Goal: Information Seeking & Learning: Learn about a topic

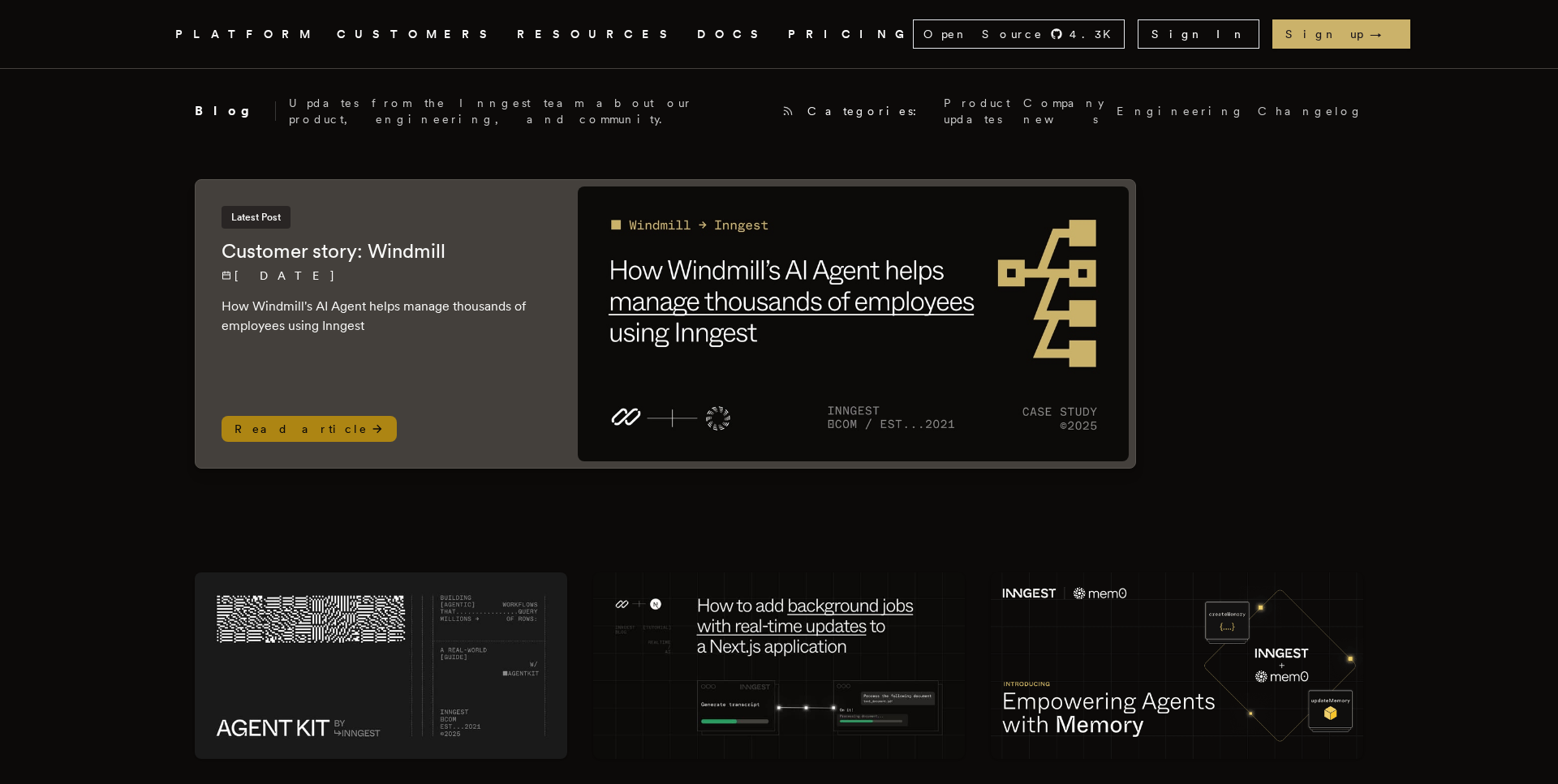
click at [274, 416] on span "Read article" at bounding box center [309, 429] width 175 height 26
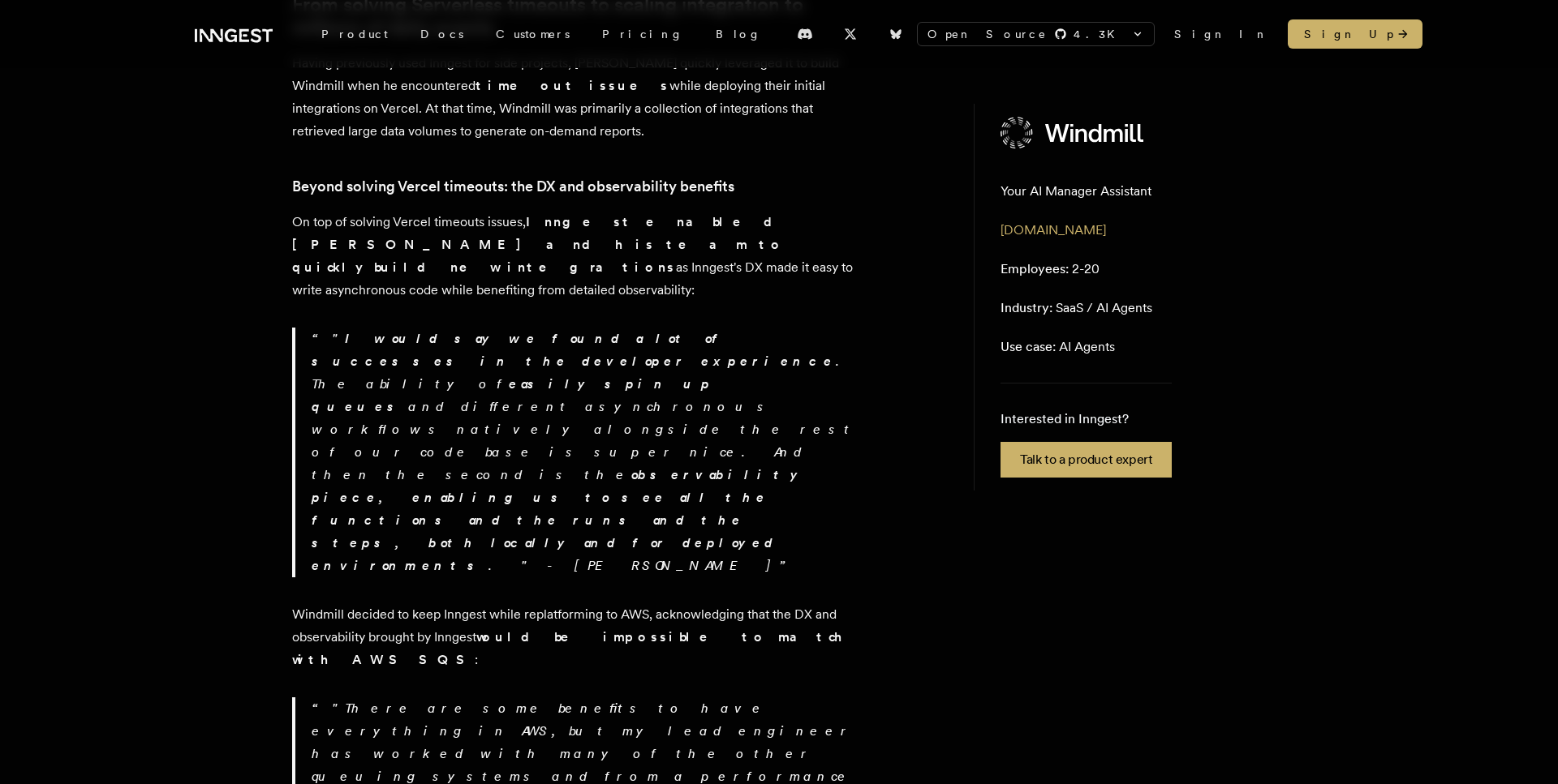
scroll to position [662, 0]
click at [586, 42] on link "Pricing" at bounding box center [643, 34] width 113 height 29
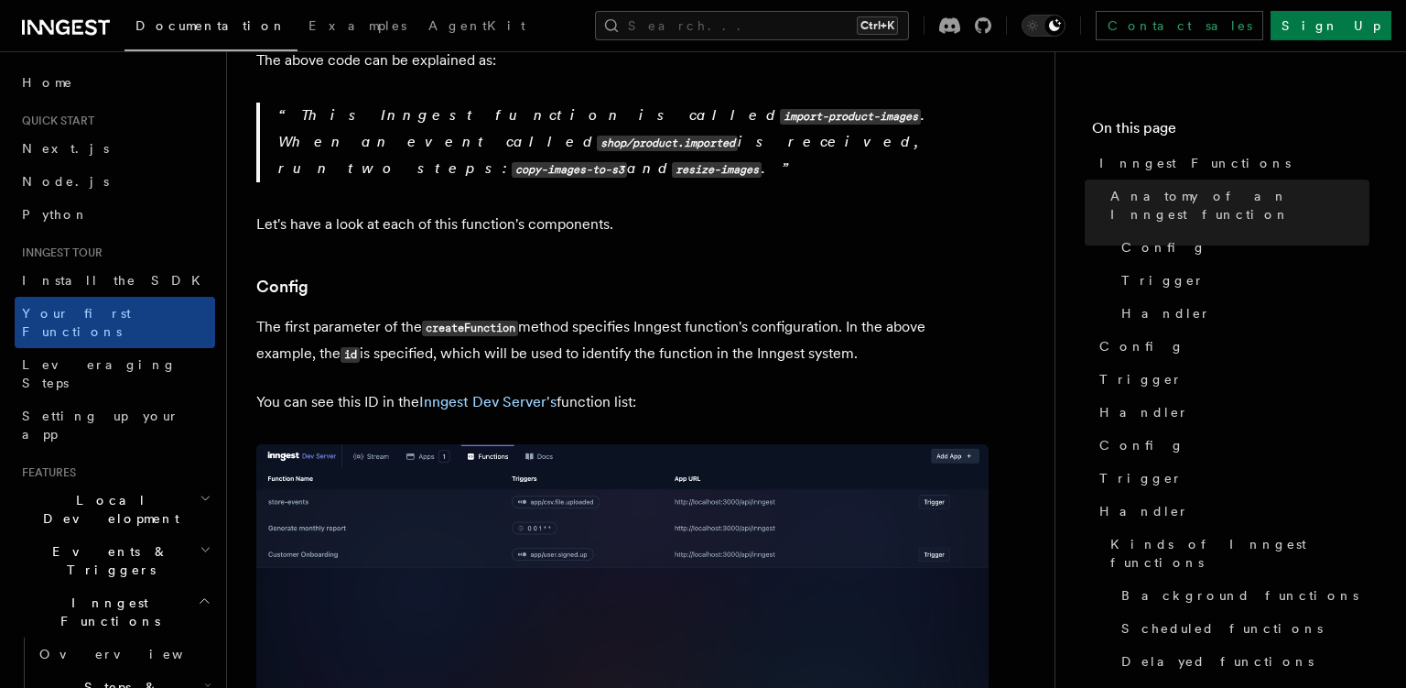
scroll to position [1063, 0]
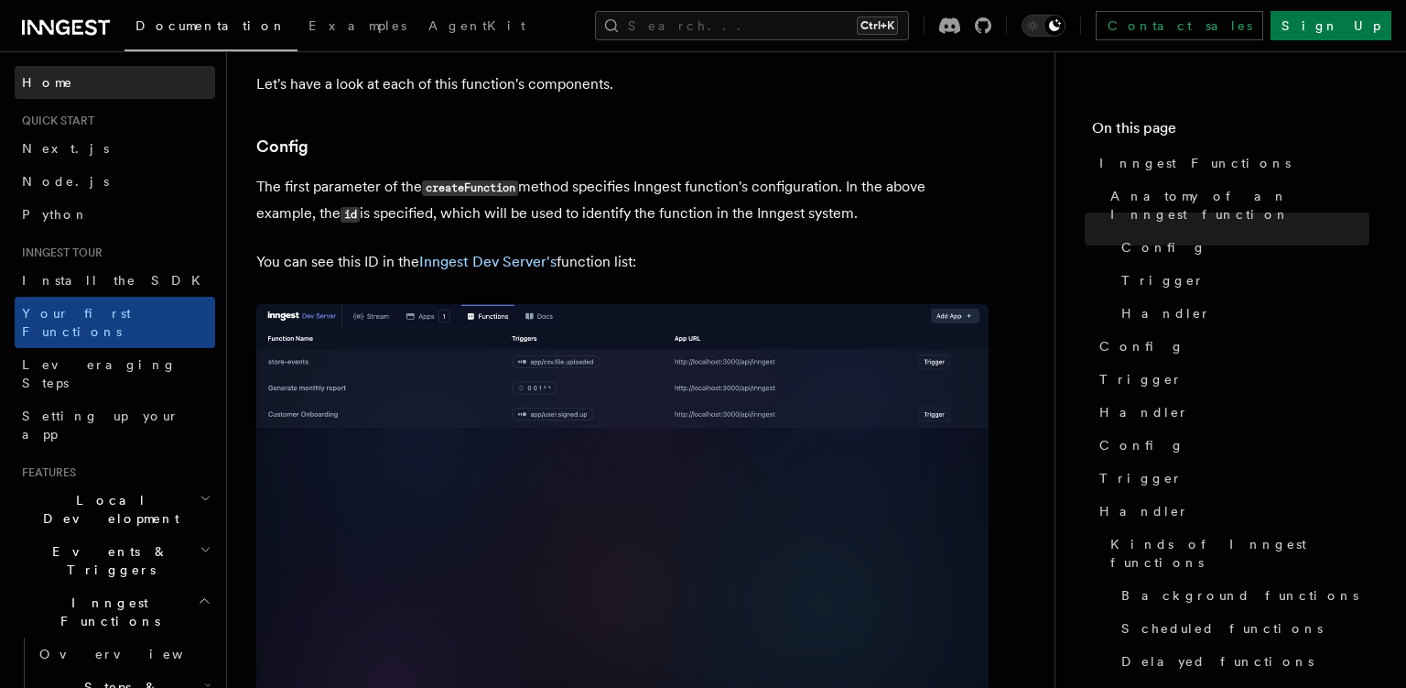
click at [56, 79] on span "Home" at bounding box center [47, 82] width 51 height 18
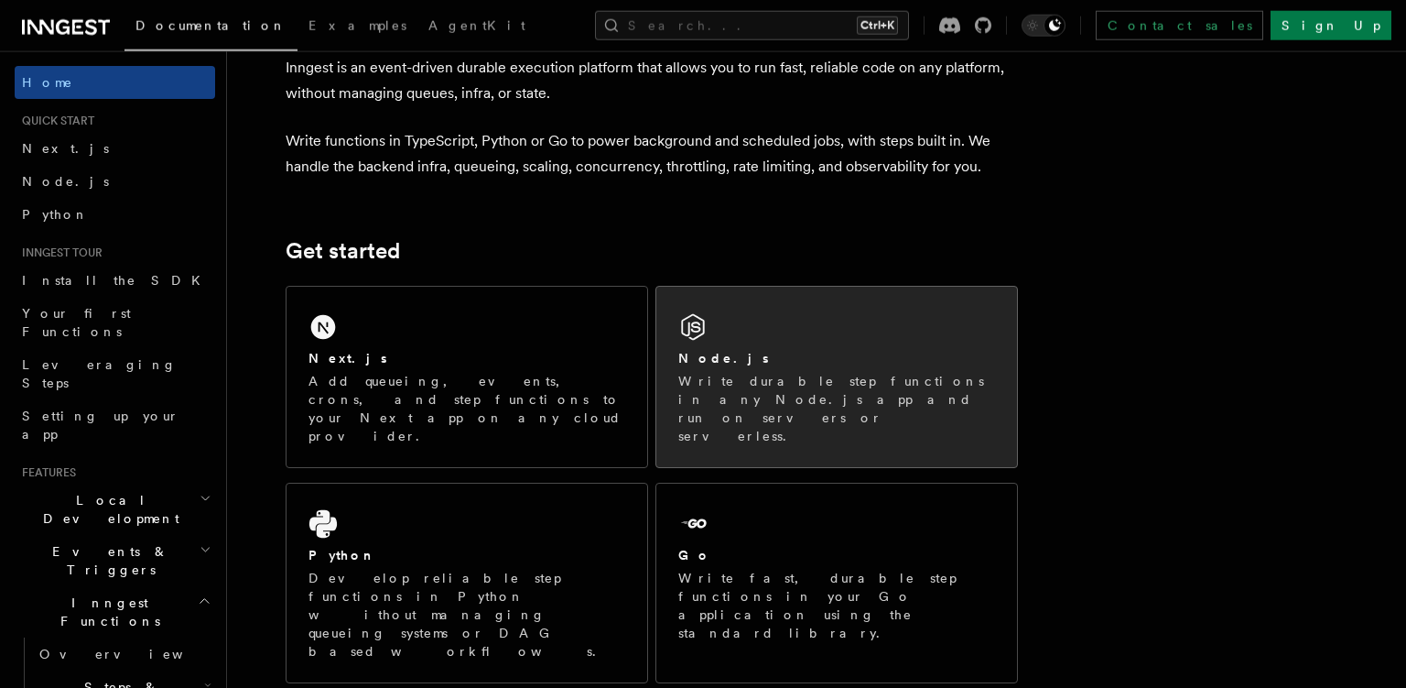
scroll to position [96, 0]
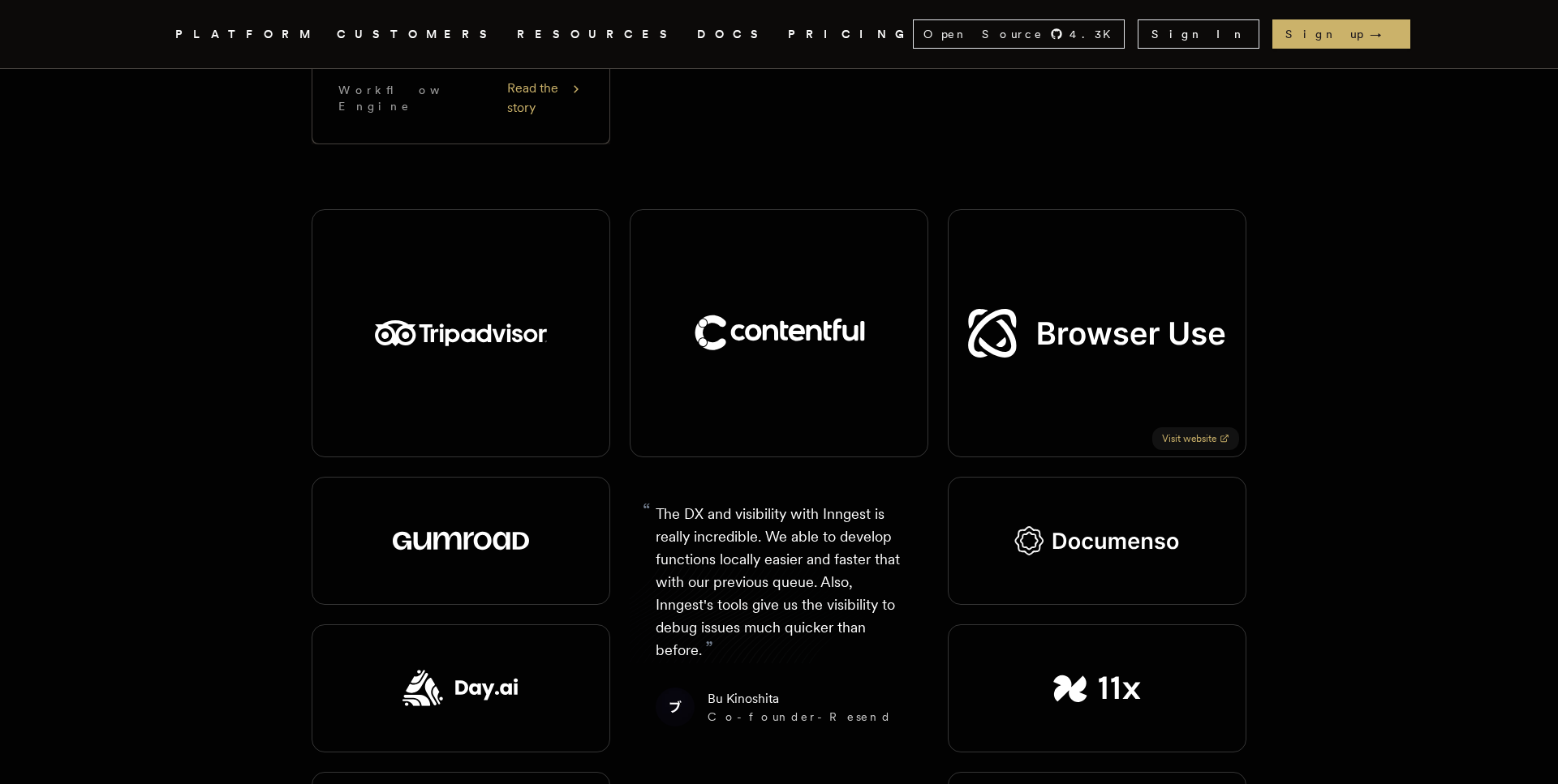
scroll to position [1655, 0]
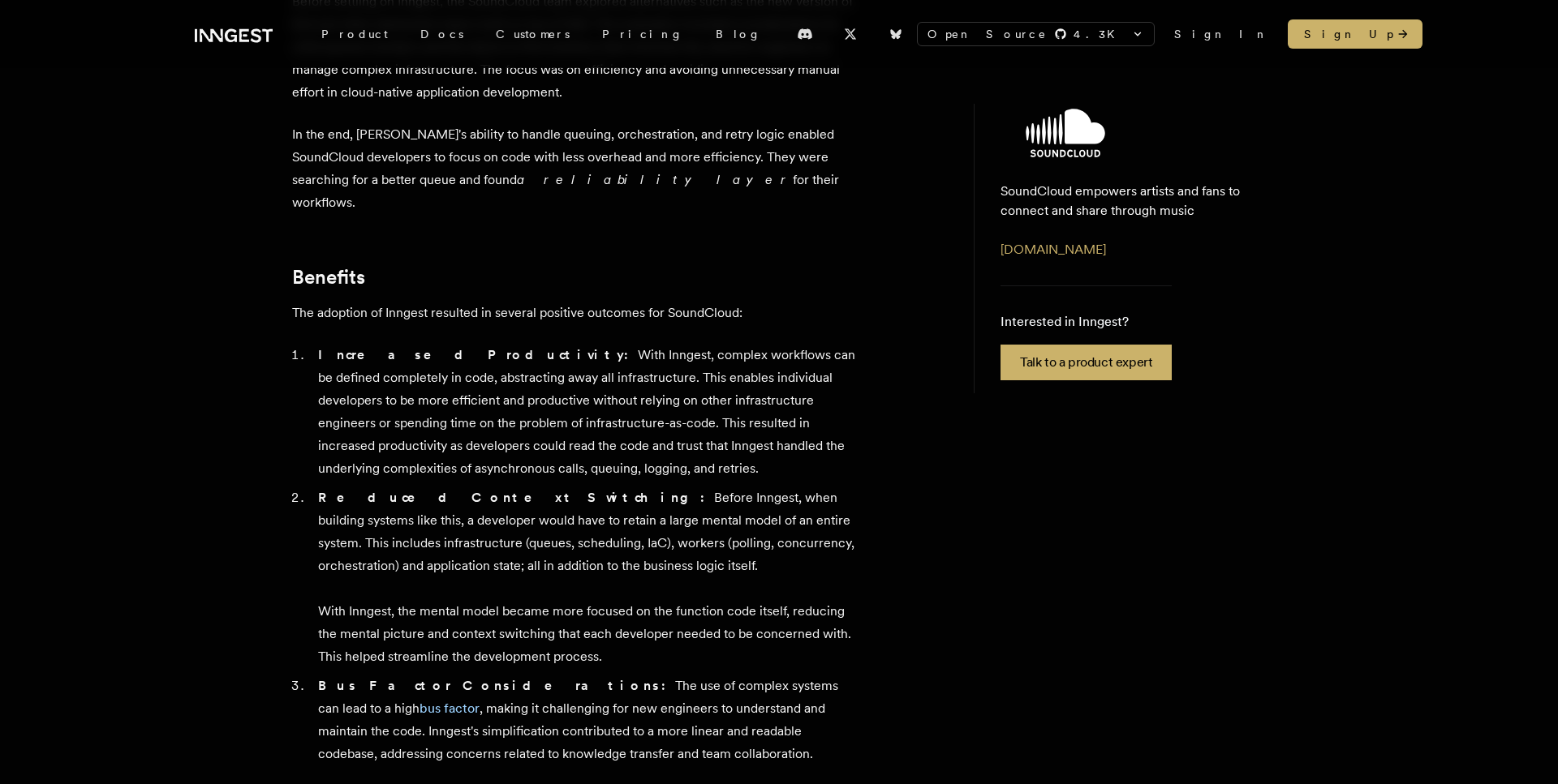
scroll to position [1159, 0]
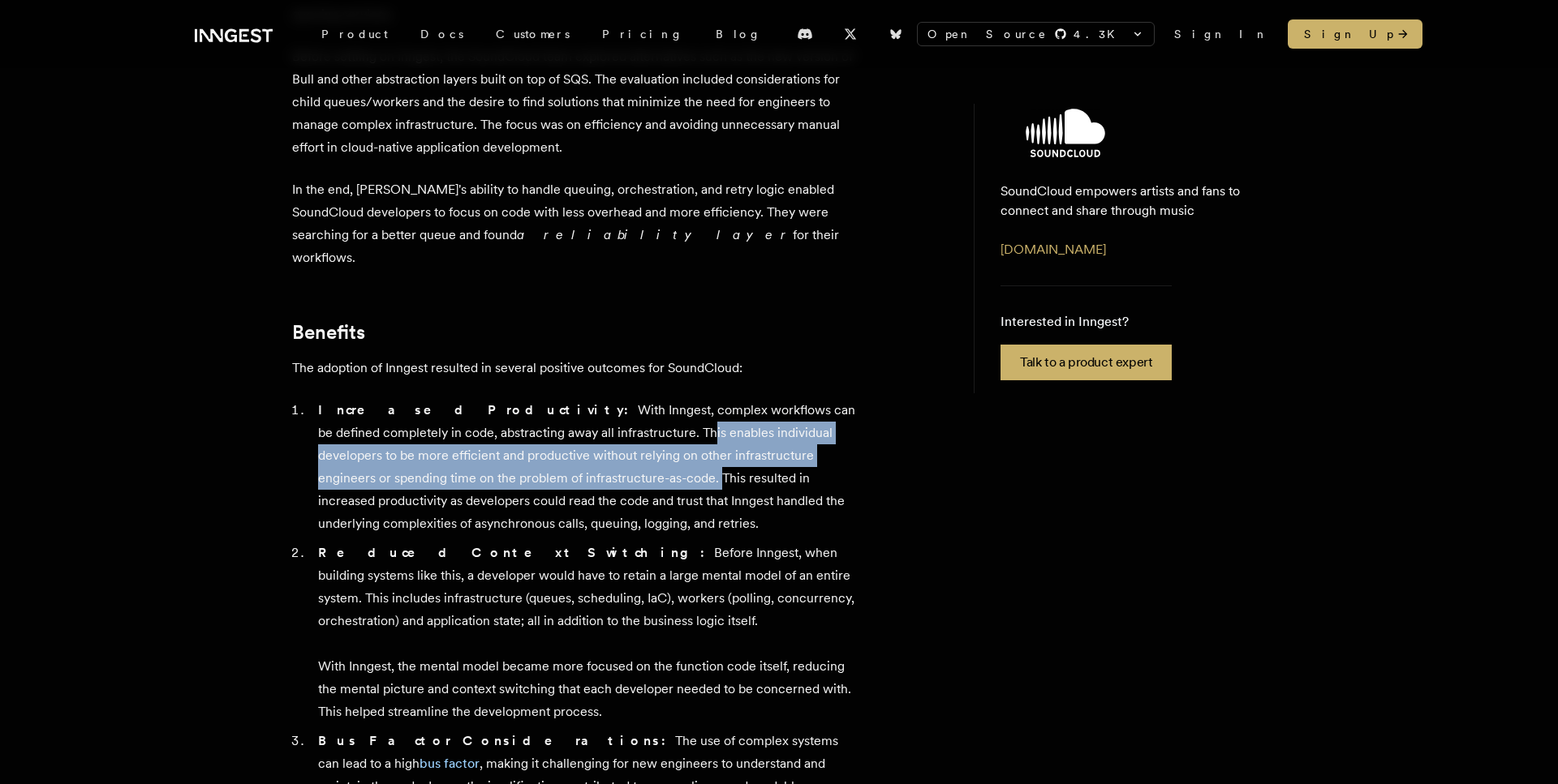
drag, startPoint x: 559, startPoint y: 269, endPoint x: 557, endPoint y: 320, distance: 51.0
click at [557, 399] on li "Increased Productivity: With Inngest, complex workflows can be defined complete…" at bounding box center [586, 467] width 547 height 136
click at [558, 399] on li "Increased Productivity: With Inngest, complex workflows can be defined complete…" at bounding box center [586, 467] width 547 height 136
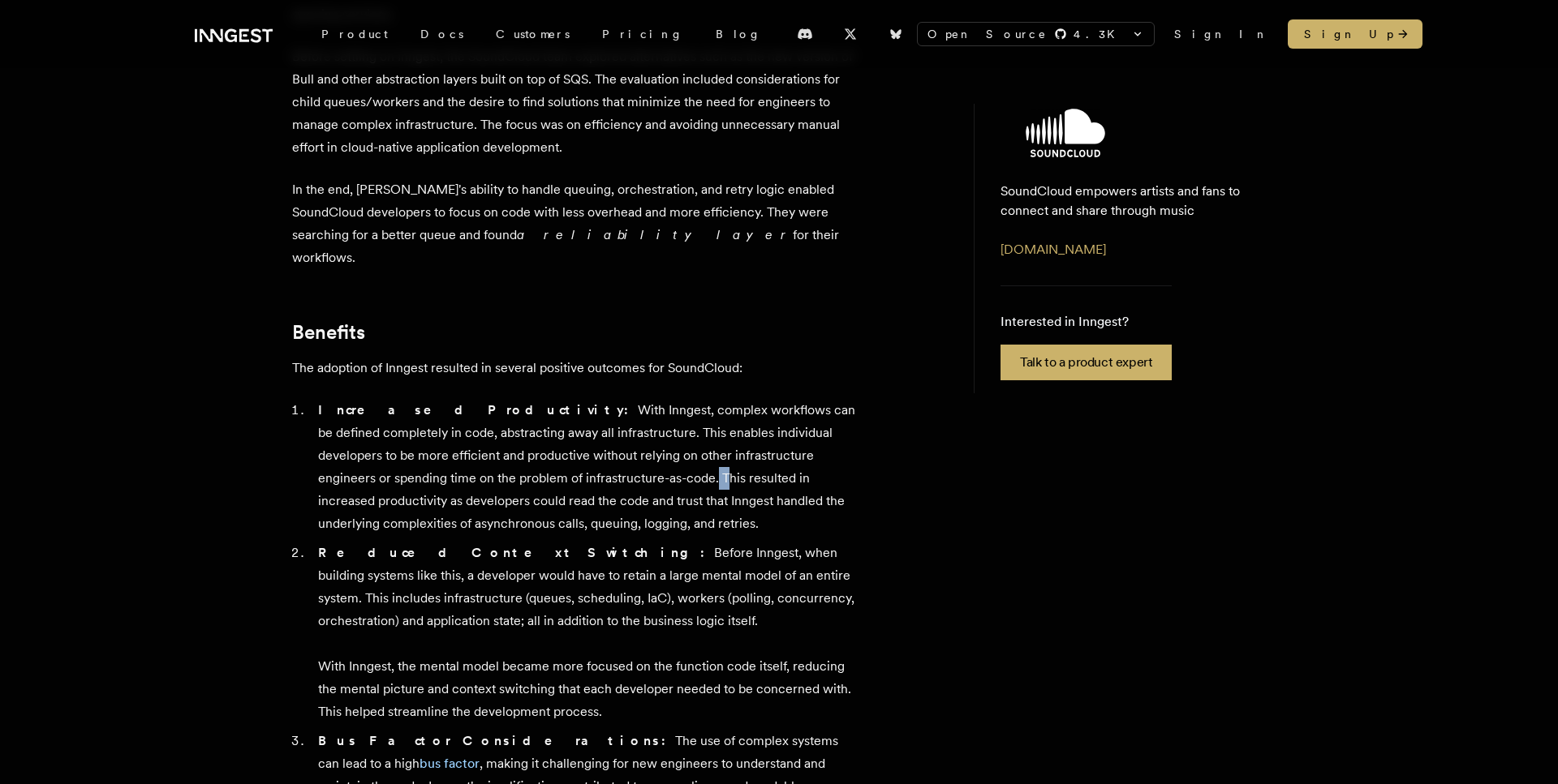
click at [558, 399] on li "Increased Productivity: With Inngest, complex workflows can be defined complete…" at bounding box center [586, 467] width 547 height 136
copy strong "Increased Productivity:"
